Goal: Ask a question

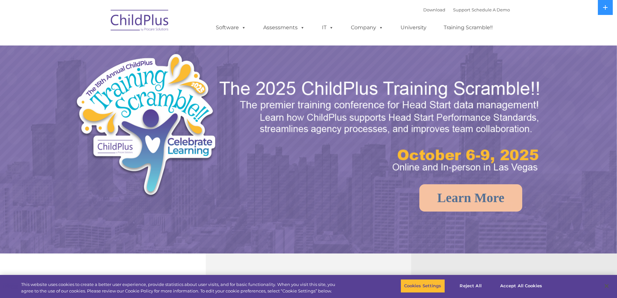
select select "MEDIUM"
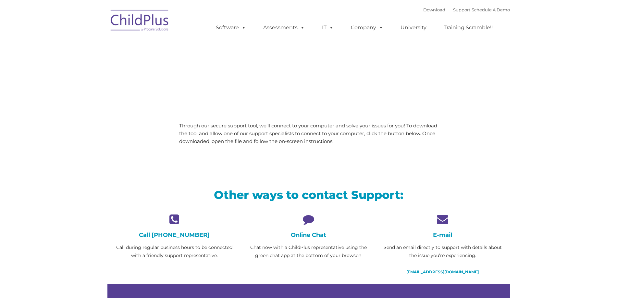
type input ""
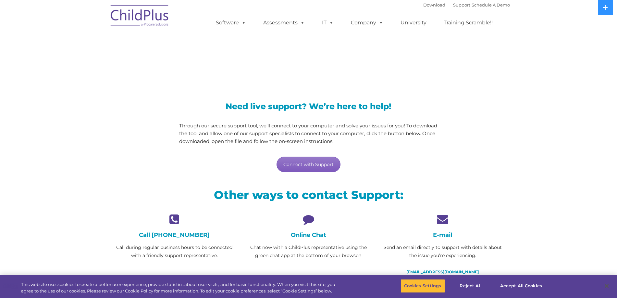
click at [307, 159] on link "Connect with Support" at bounding box center [309, 164] width 64 height 16
click at [314, 227] on div "Online Chat Chat now with a ChildPlus representative using the green chat app a…" at bounding box center [308, 236] width 124 height 46
click at [303, 239] on div "Online Chat Chat now with a ChildPlus representative using the green chat app a…" at bounding box center [308, 236] width 124 height 46
click at [306, 234] on h4 "Online Chat" at bounding box center [308, 234] width 124 height 7
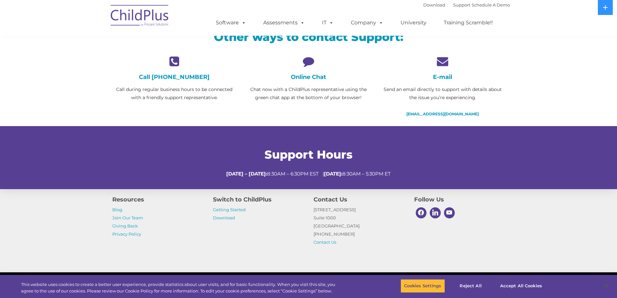
scroll to position [188, 0]
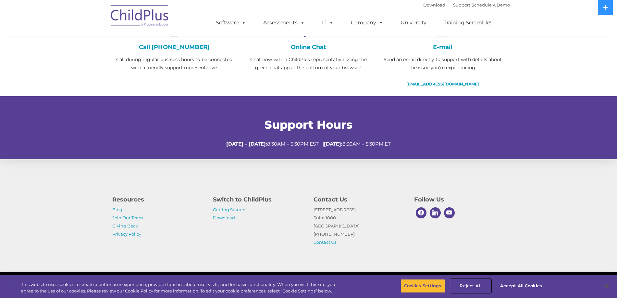
click at [477, 284] on button "Reject All" at bounding box center [471, 286] width 41 height 14
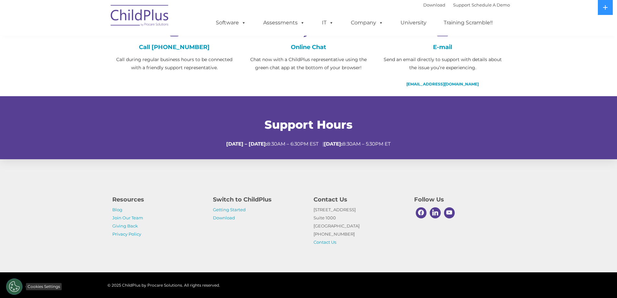
click at [16, 287] on button "Cookies Settings" at bounding box center [14, 286] width 16 height 16
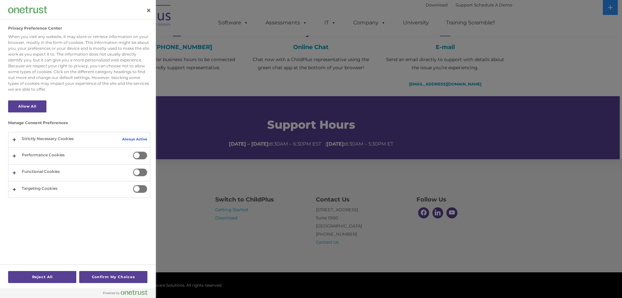
click at [234, 237] on div at bounding box center [311, 149] width 622 height 298
click at [148, 10] on button "Close" at bounding box center [149, 10] width 14 height 14
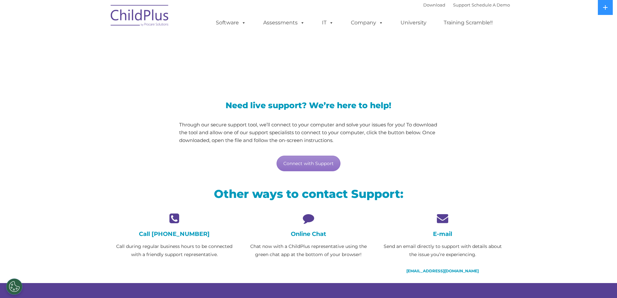
scroll to position [0, 0]
